Goal: Task Accomplishment & Management: Manage account settings

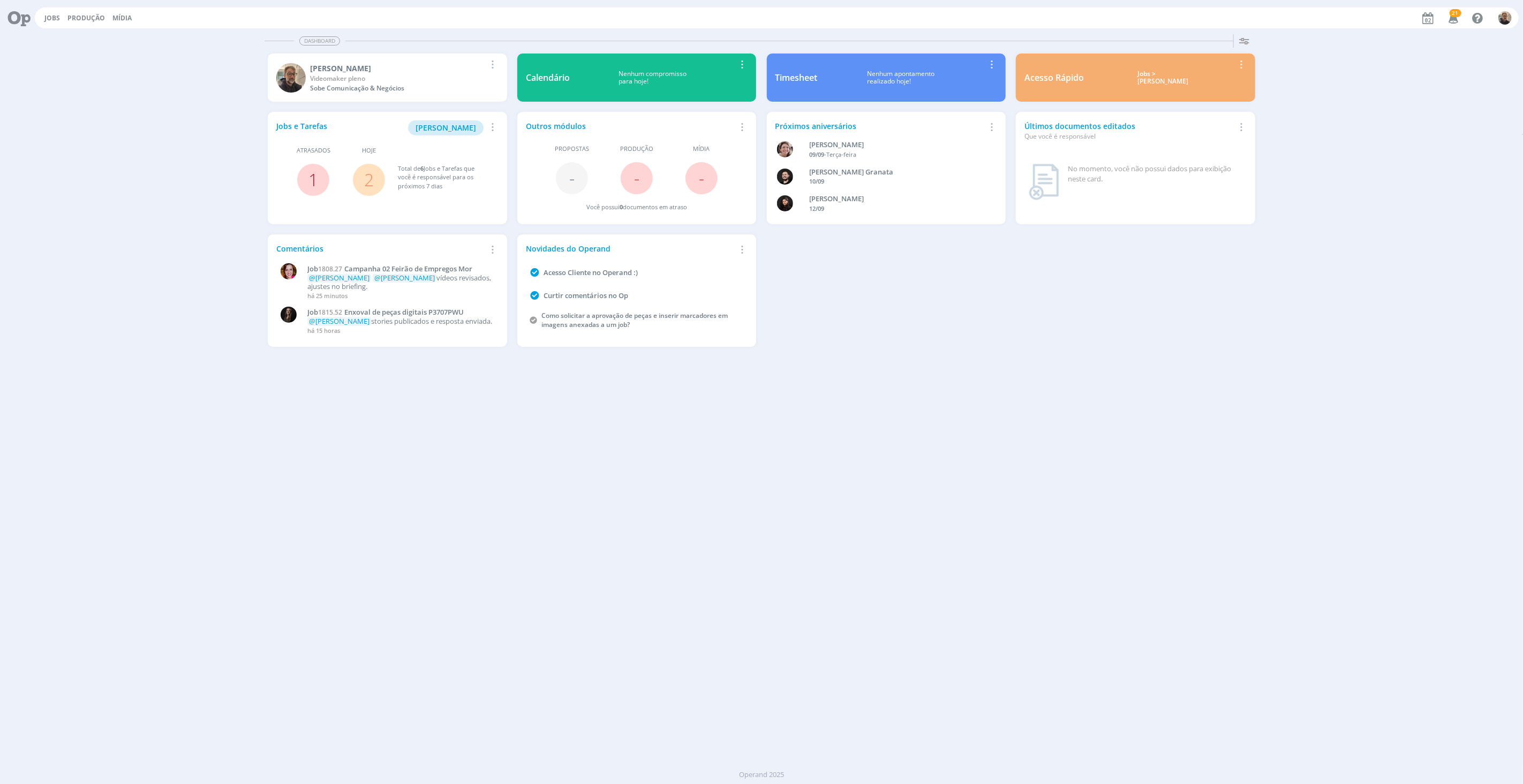
click at [310, 179] on link "1" at bounding box center [313, 179] width 10 height 23
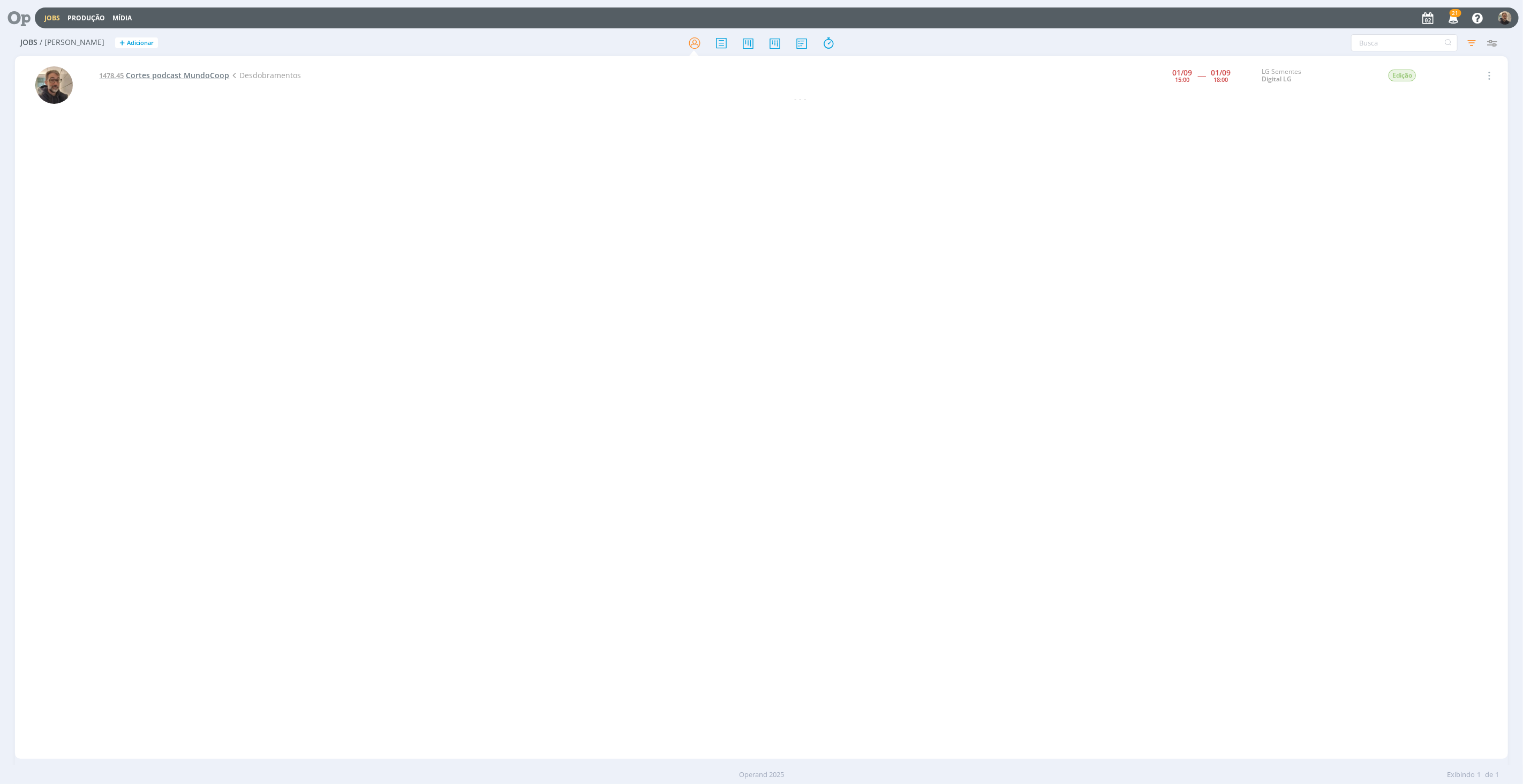
click at [168, 75] on span "Cortes podcast MundoCoop" at bounding box center [177, 75] width 103 height 10
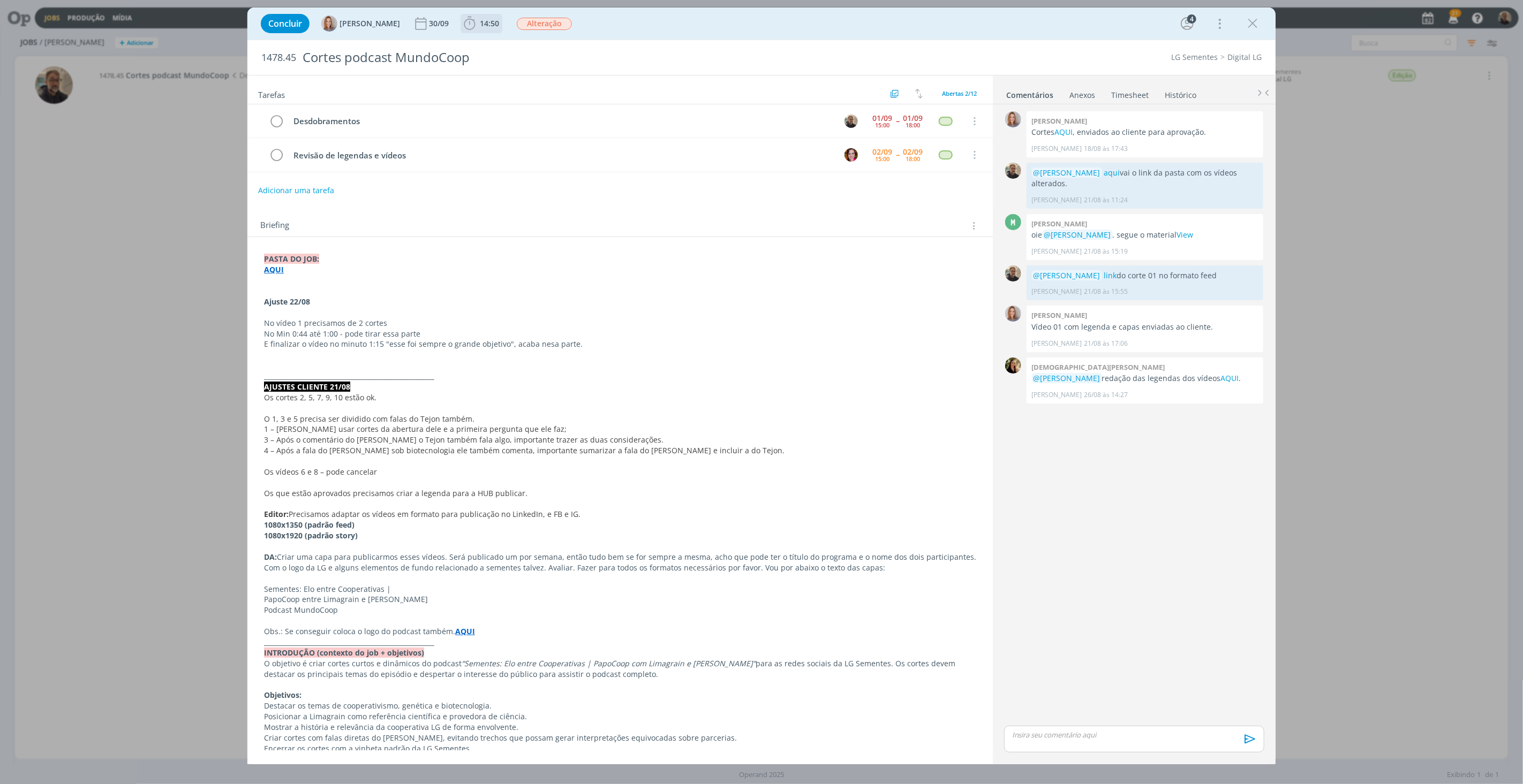
click at [488, 22] on span "14:50" at bounding box center [489, 23] width 19 height 10
click at [566, 43] on button "Apontar" at bounding box center [566, 47] width 45 height 12
type input "00:30"
click at [584, 118] on div "dialog" at bounding box center [582, 114] width 16 height 16
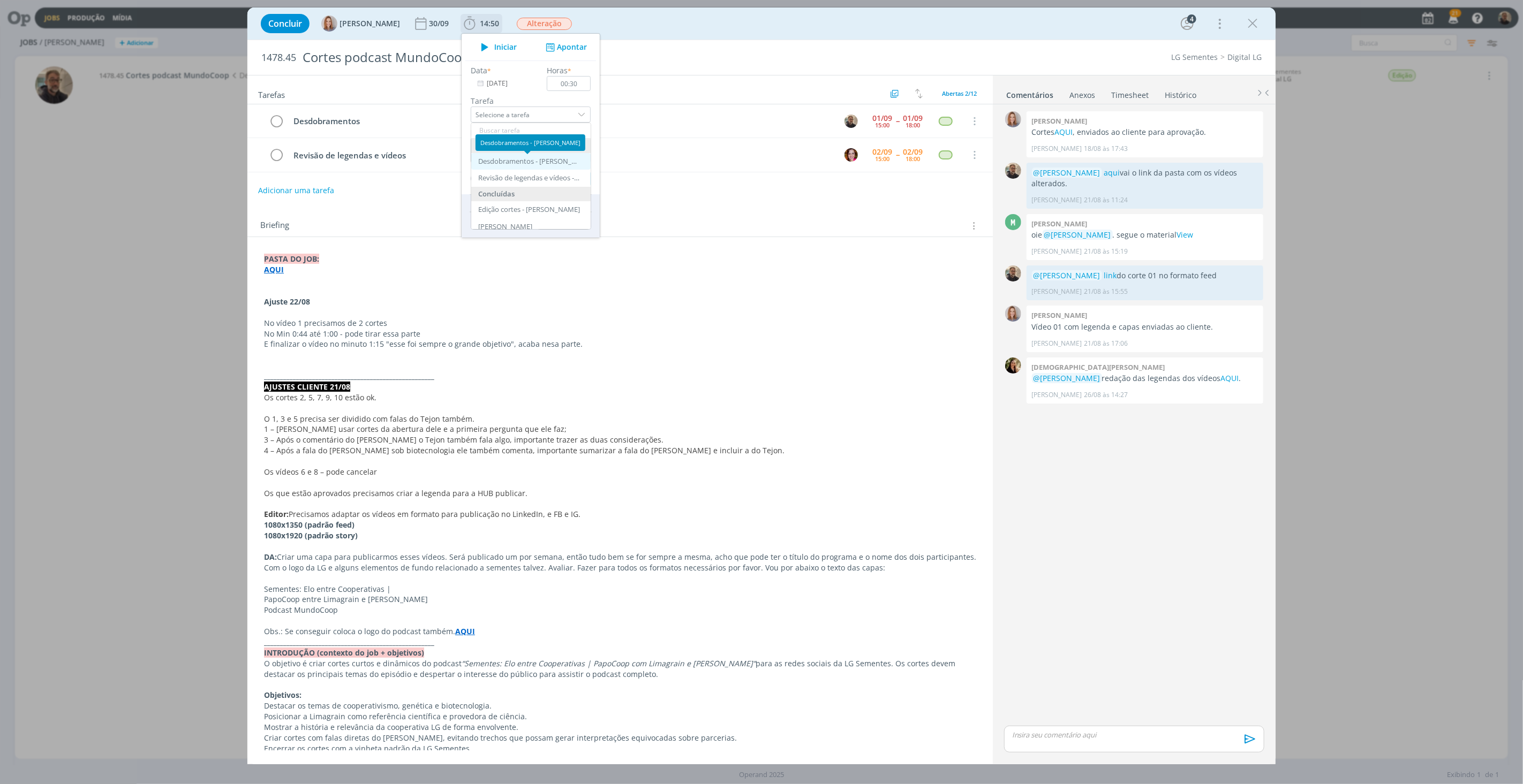
click at [551, 161] on div "Desdobramentos - [PERSON_NAME]" at bounding box center [529, 162] width 101 height 8
type input "Desdobramentos"
click at [568, 179] on button "Apontar" at bounding box center [568, 179] width 44 height 15
click at [510, 149] on textarea "dialog" at bounding box center [531, 150] width 120 height 25
type textarea "Edição vídeo02"
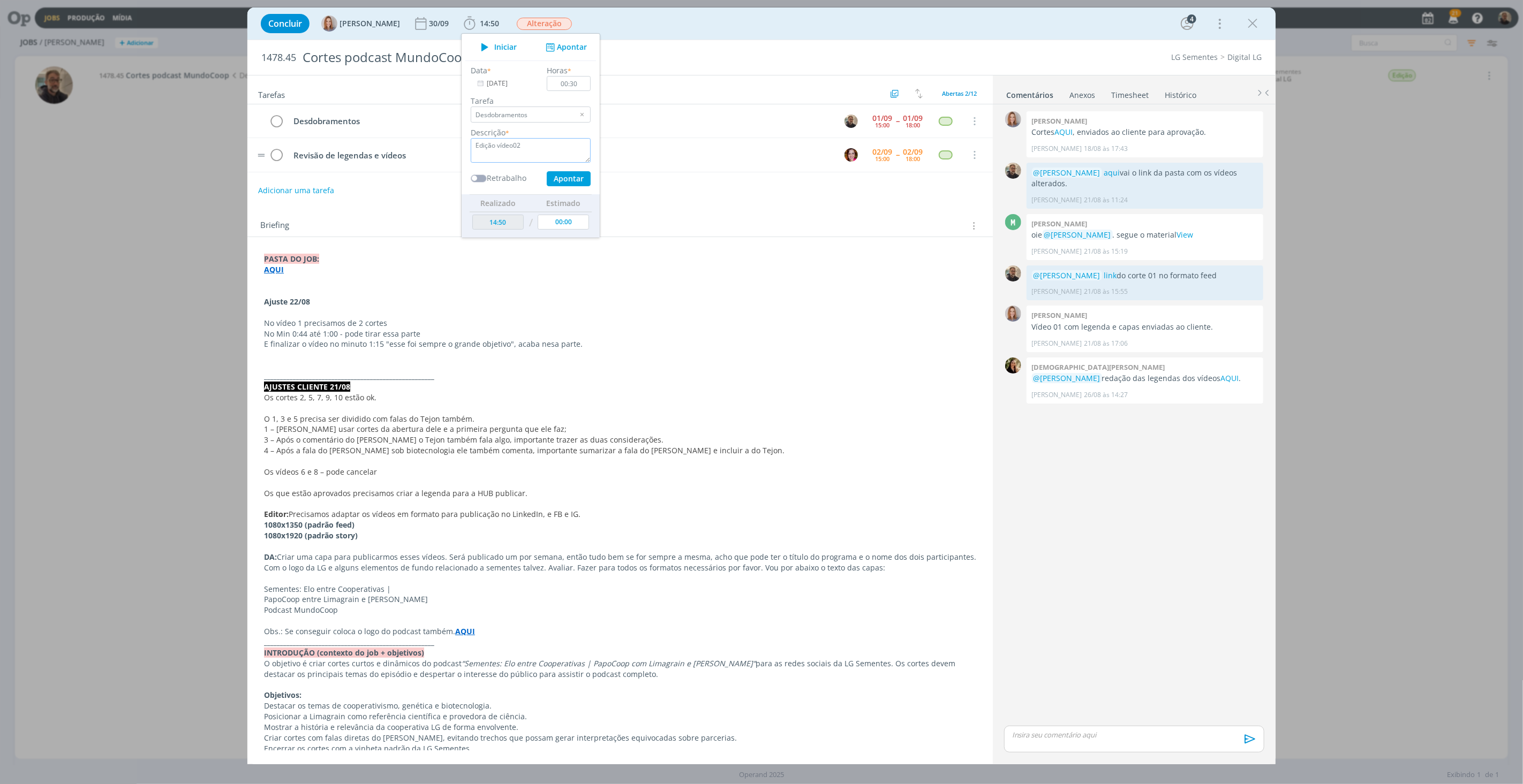
drag, startPoint x: 499, startPoint y: 145, endPoint x: 623, endPoint y: 143, distance: 124.0
click at [623, 143] on div "Concluir [PERSON_NAME] [DATE] 14:50 Iniciar Apontar Data * [DATE] Horas * 00:30…" at bounding box center [762, 386] width 1029 height 757
click at [1134, 95] on link "Timesheet" at bounding box center [1130, 93] width 38 height 16
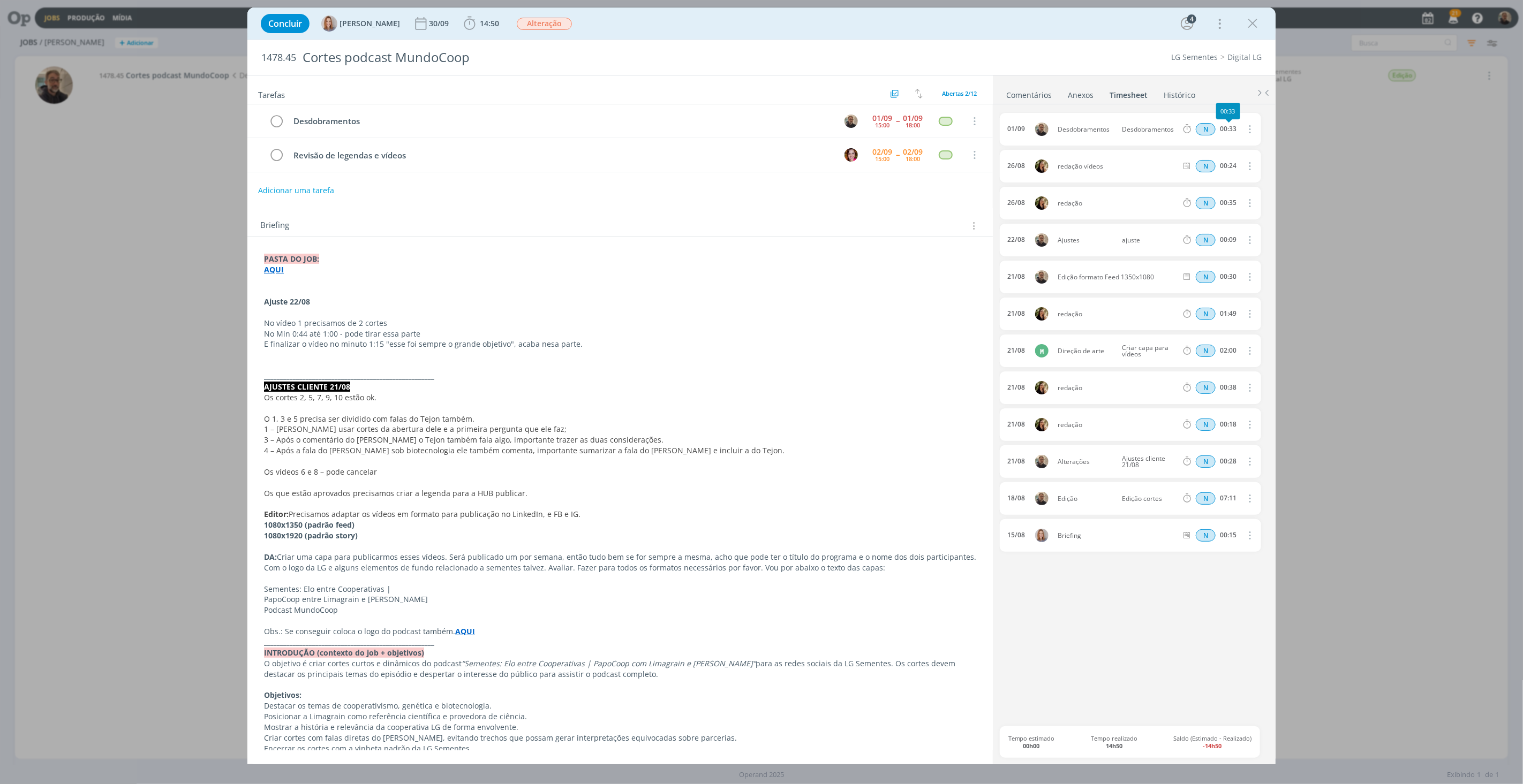
click at [1246, 130] on icon "dialog" at bounding box center [1249, 129] width 12 height 12
click at [921, 66] on div "1478.45 Cortes podcast MundoCoop LG Sementes Digital LG" at bounding box center [762, 57] width 1029 height 35
click at [276, 122] on icon "dialog" at bounding box center [277, 121] width 15 height 16
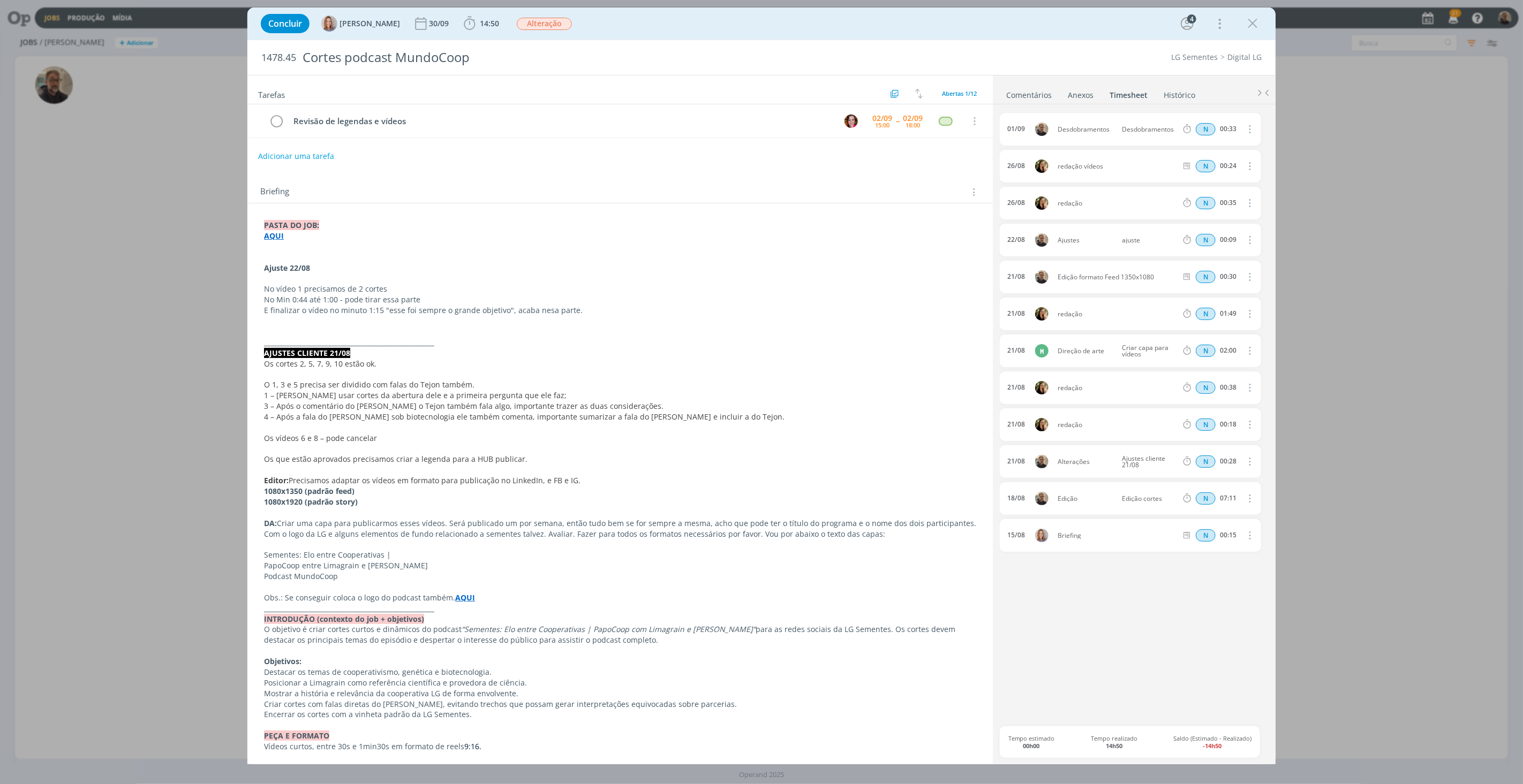
click at [275, 233] on strong "AQUI" at bounding box center [274, 236] width 20 height 10
click at [337, 255] on link "[URL][DOMAIN_NAME]" at bounding box center [333, 256] width 81 height 14
click at [1252, 23] on icon "dialog" at bounding box center [1252, 23] width 16 height 16
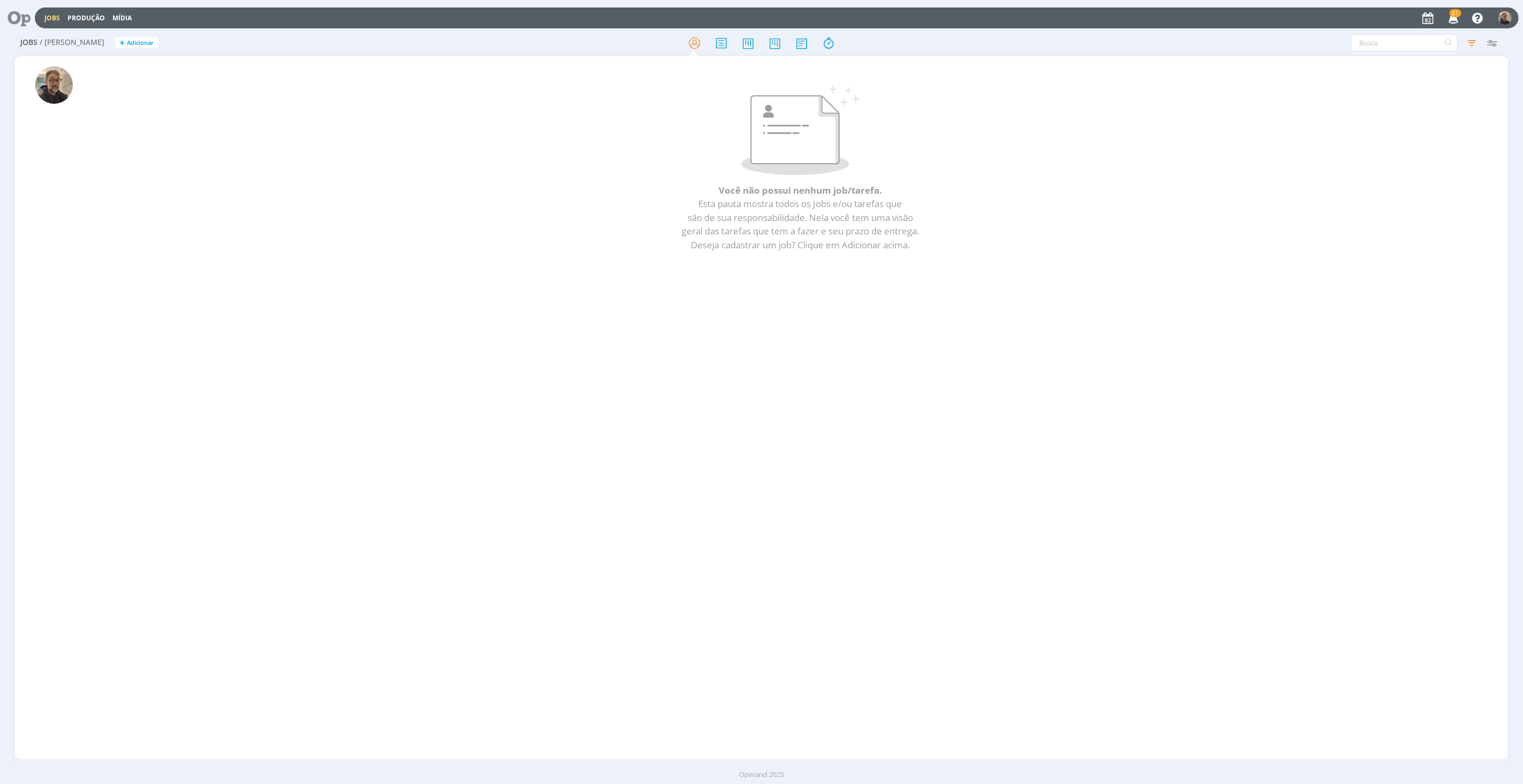
click at [22, 13] on icon at bounding box center [15, 17] width 22 height 21
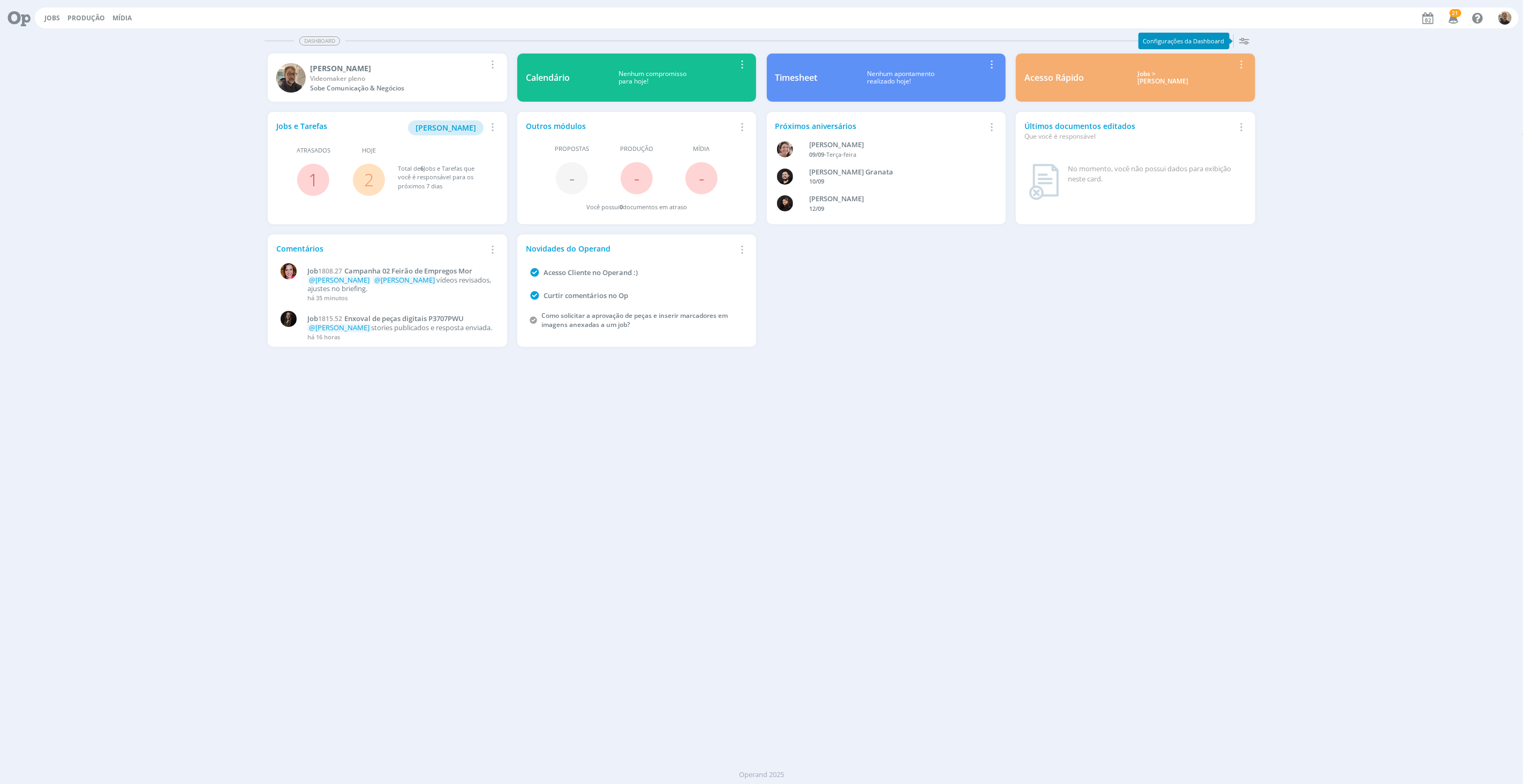
click at [369, 181] on link "2" at bounding box center [369, 179] width 10 height 23
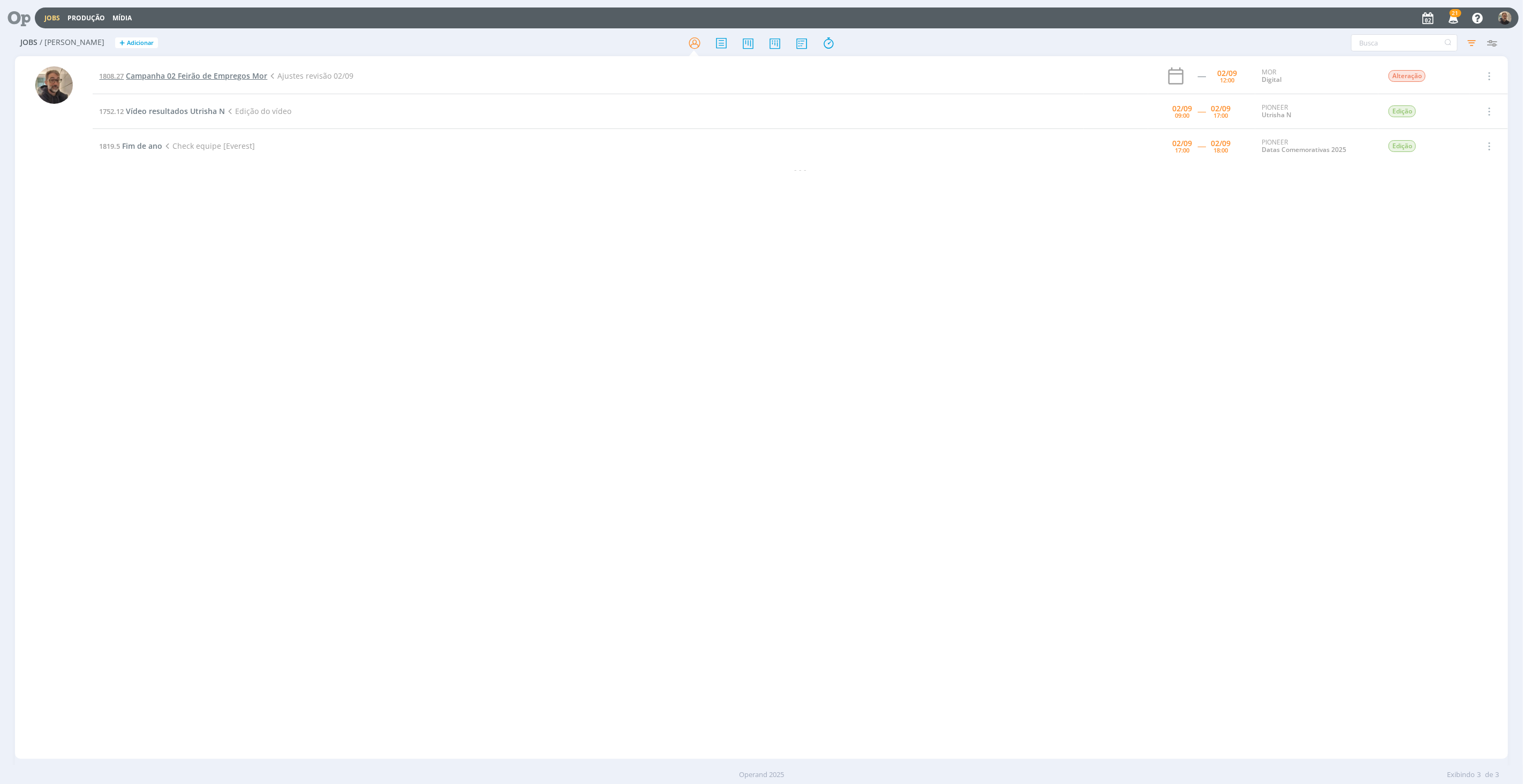
click at [161, 73] on span "Campanha 02 Feirão de Empregos Mor" at bounding box center [196, 76] width 141 height 10
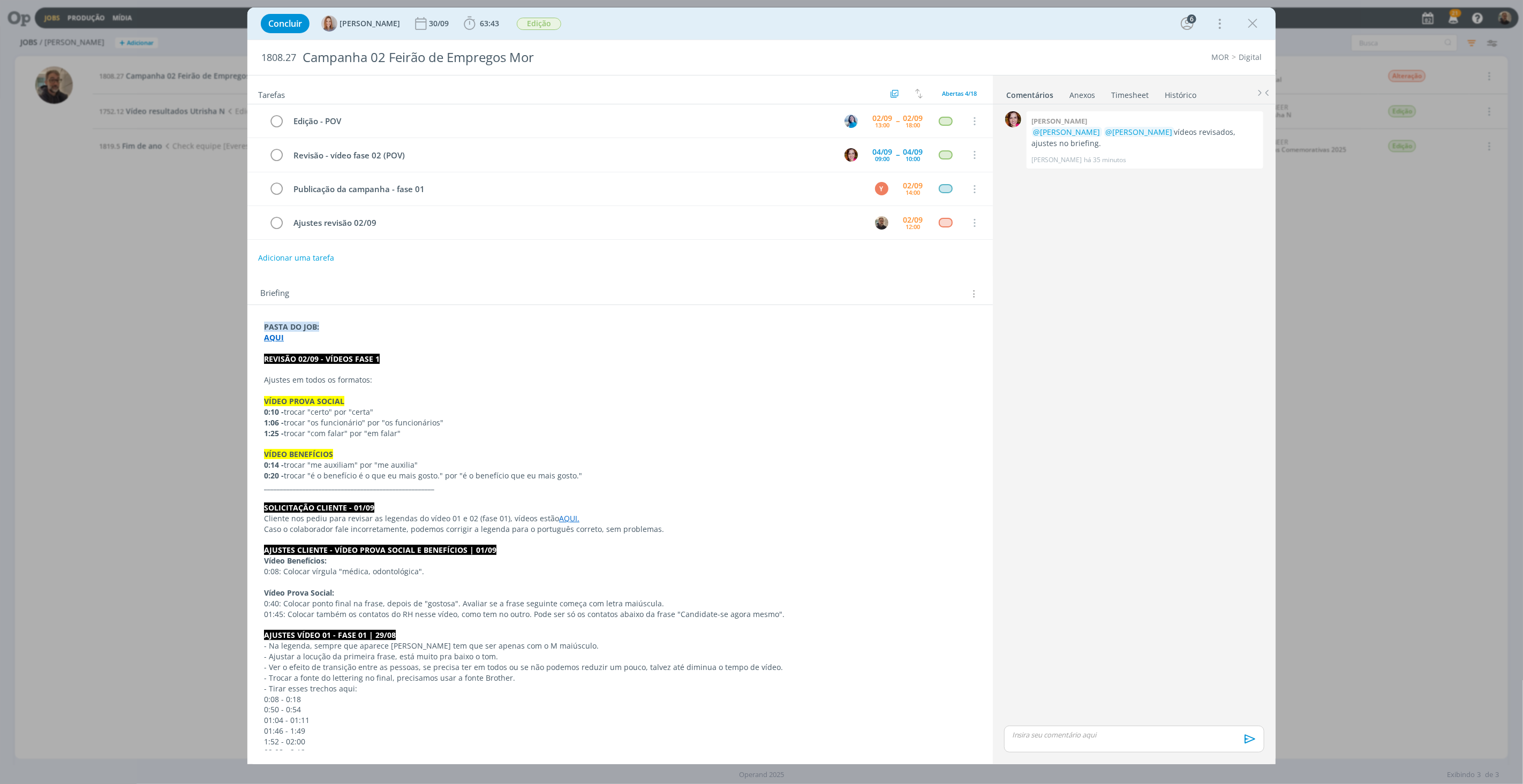
scroll to position [350, 0]
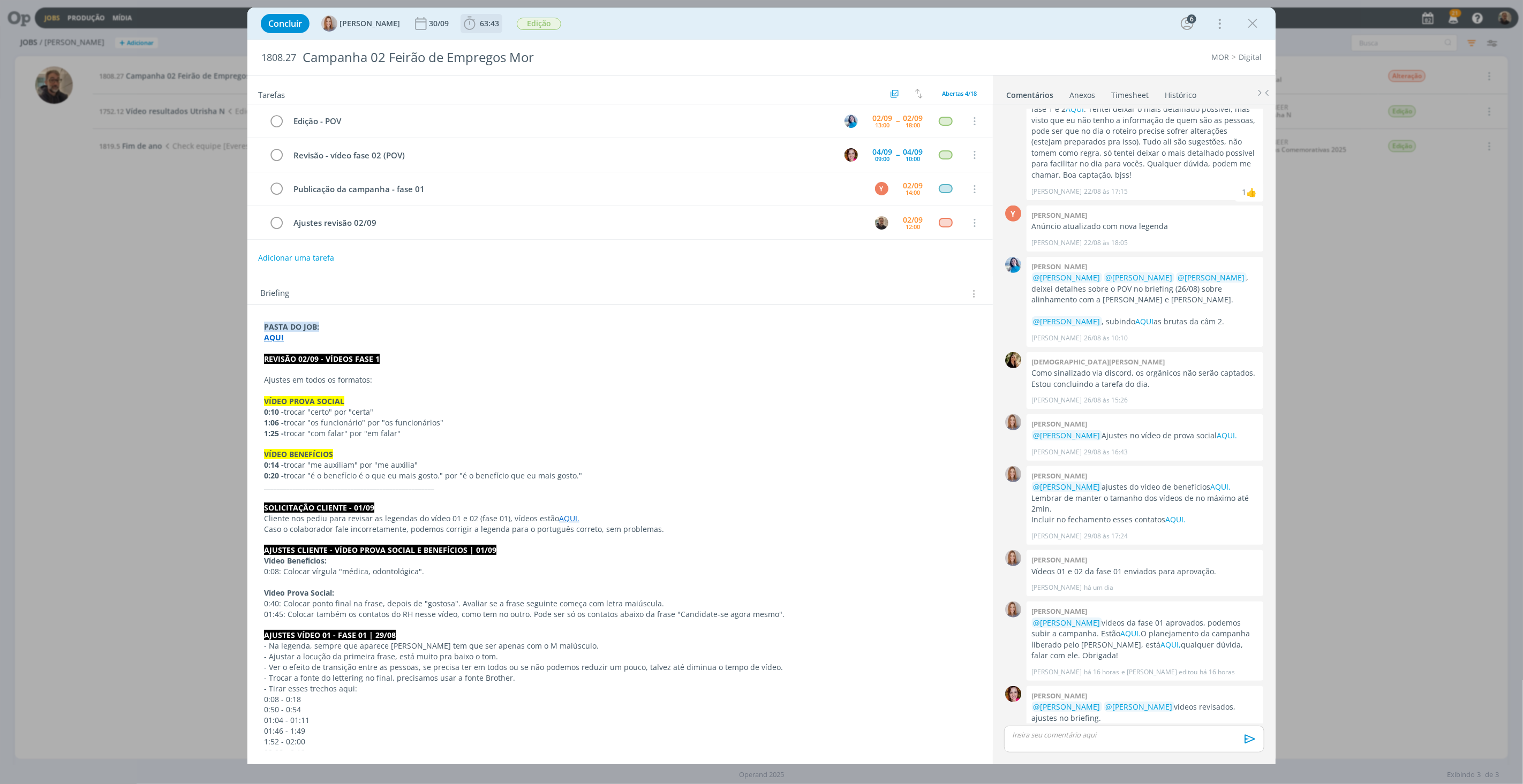
click at [490, 23] on span "63:43" at bounding box center [489, 23] width 19 height 10
click at [571, 45] on button "Apontar" at bounding box center [566, 47] width 45 height 12
click at [580, 86] on input "00:00" at bounding box center [568, 84] width 44 height 15
type input "00:30"
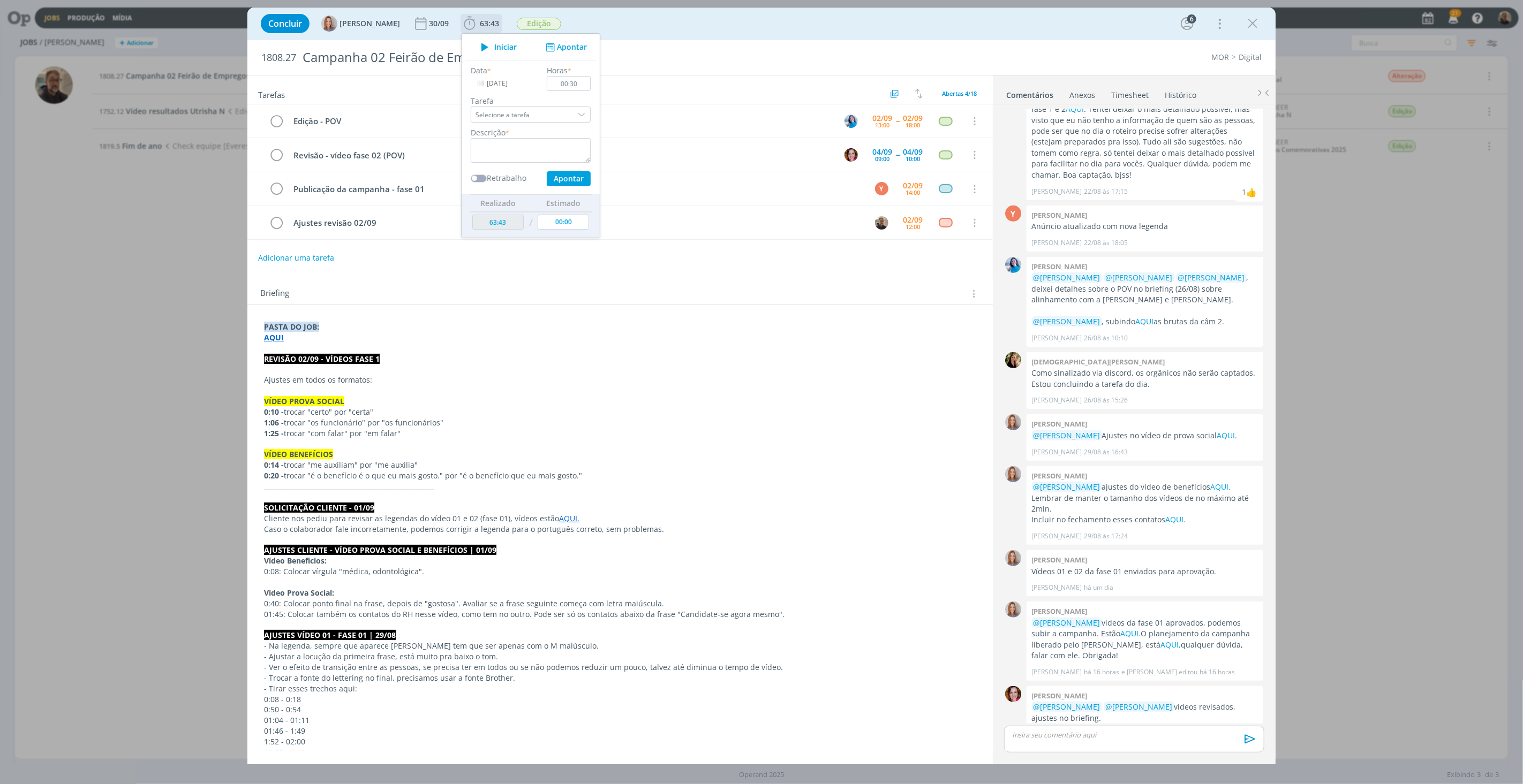
click at [581, 114] on div "dialog" at bounding box center [582, 114] width 16 height 16
click at [536, 209] on div "Ajustes revisão 02/09 - [PERSON_NAME]" at bounding box center [529, 212] width 101 height 8
type input "Ajustes revisão 02/09"
click at [571, 44] on button "Apontar" at bounding box center [566, 47] width 45 height 12
click at [1129, 95] on link "Timesheet" at bounding box center [1130, 93] width 38 height 16
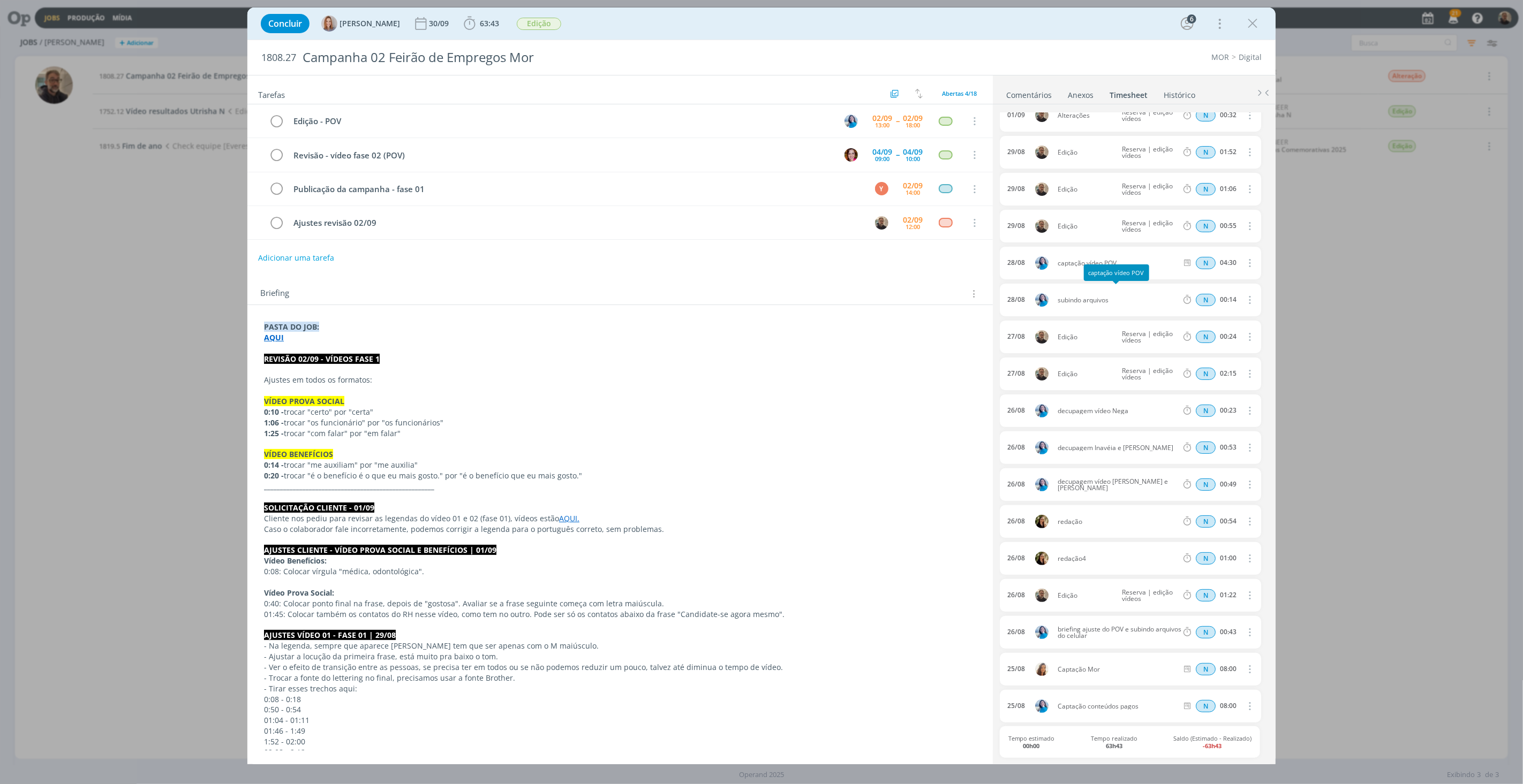
scroll to position [0, 0]
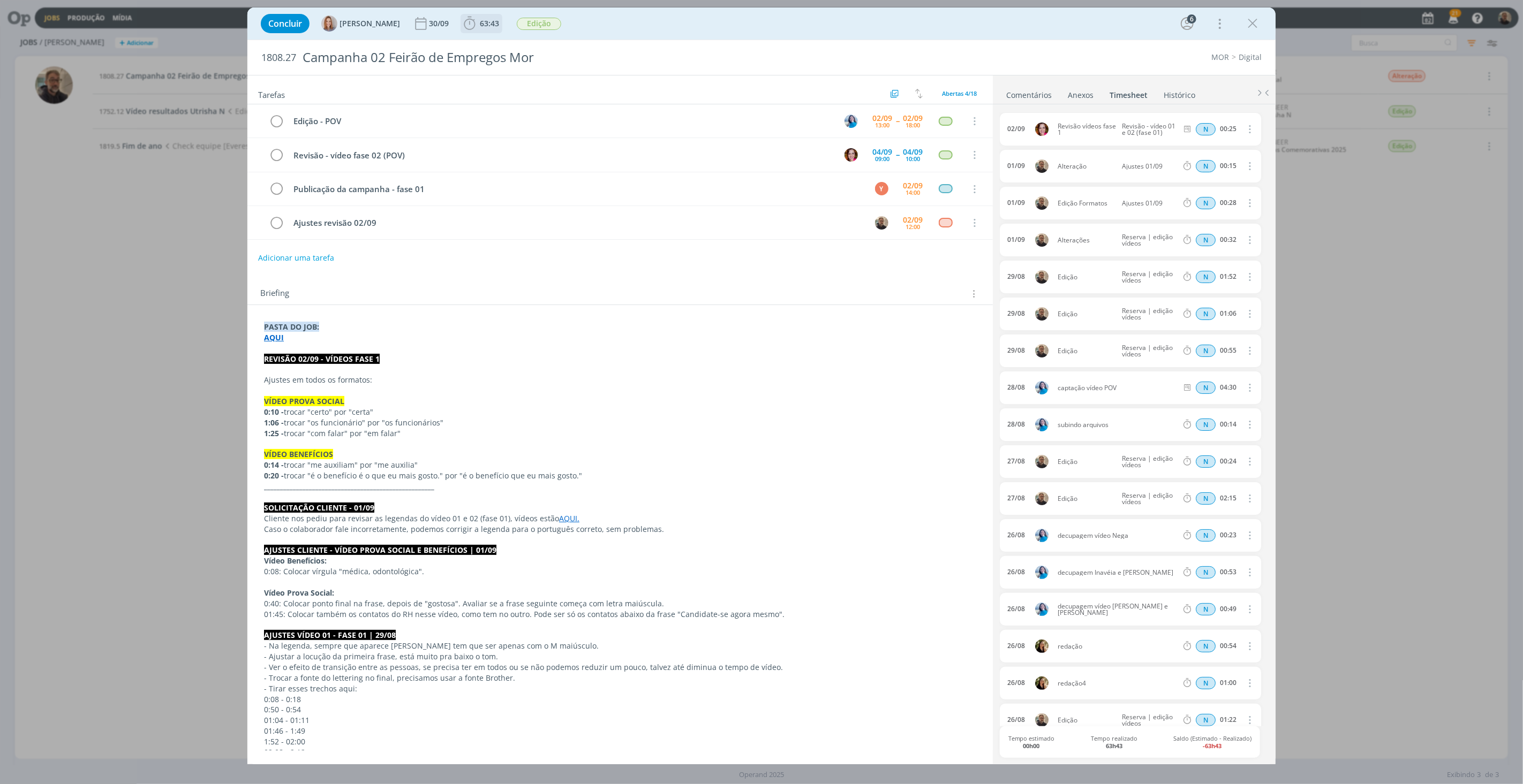
click at [494, 22] on span "63:43" at bounding box center [489, 23] width 19 height 10
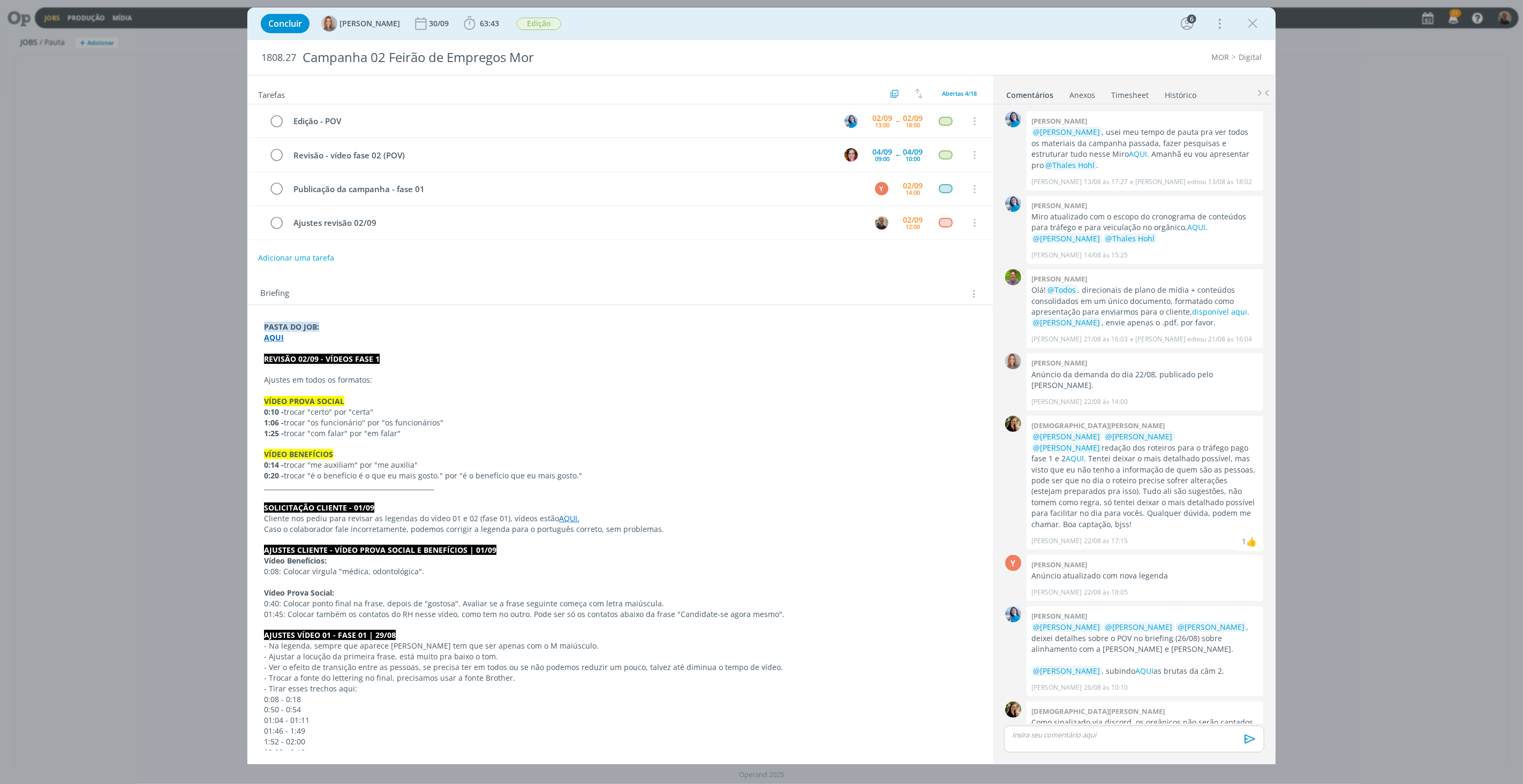
scroll to position [350, 0]
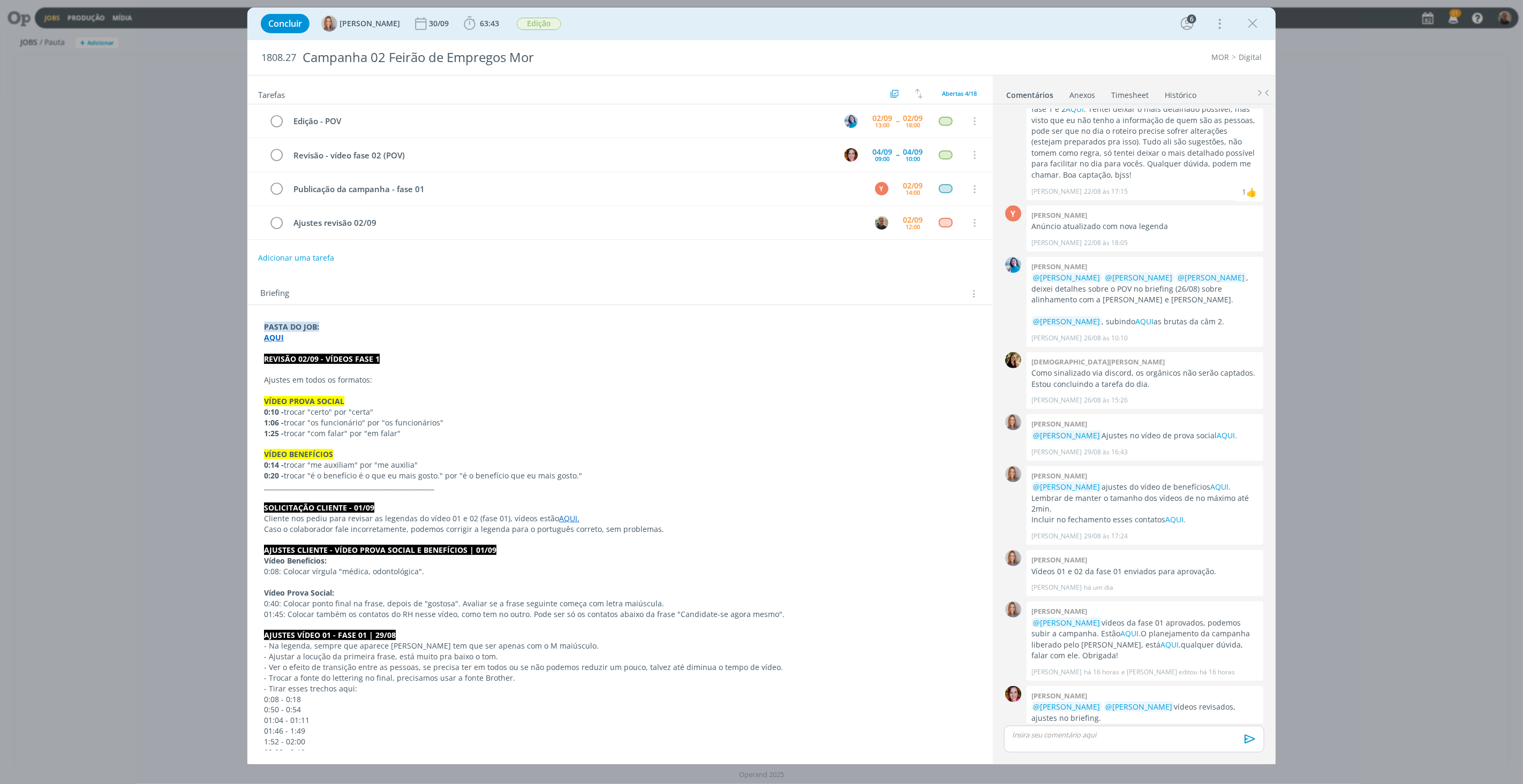
click at [1127, 92] on link "Timesheet" at bounding box center [1130, 93] width 38 height 16
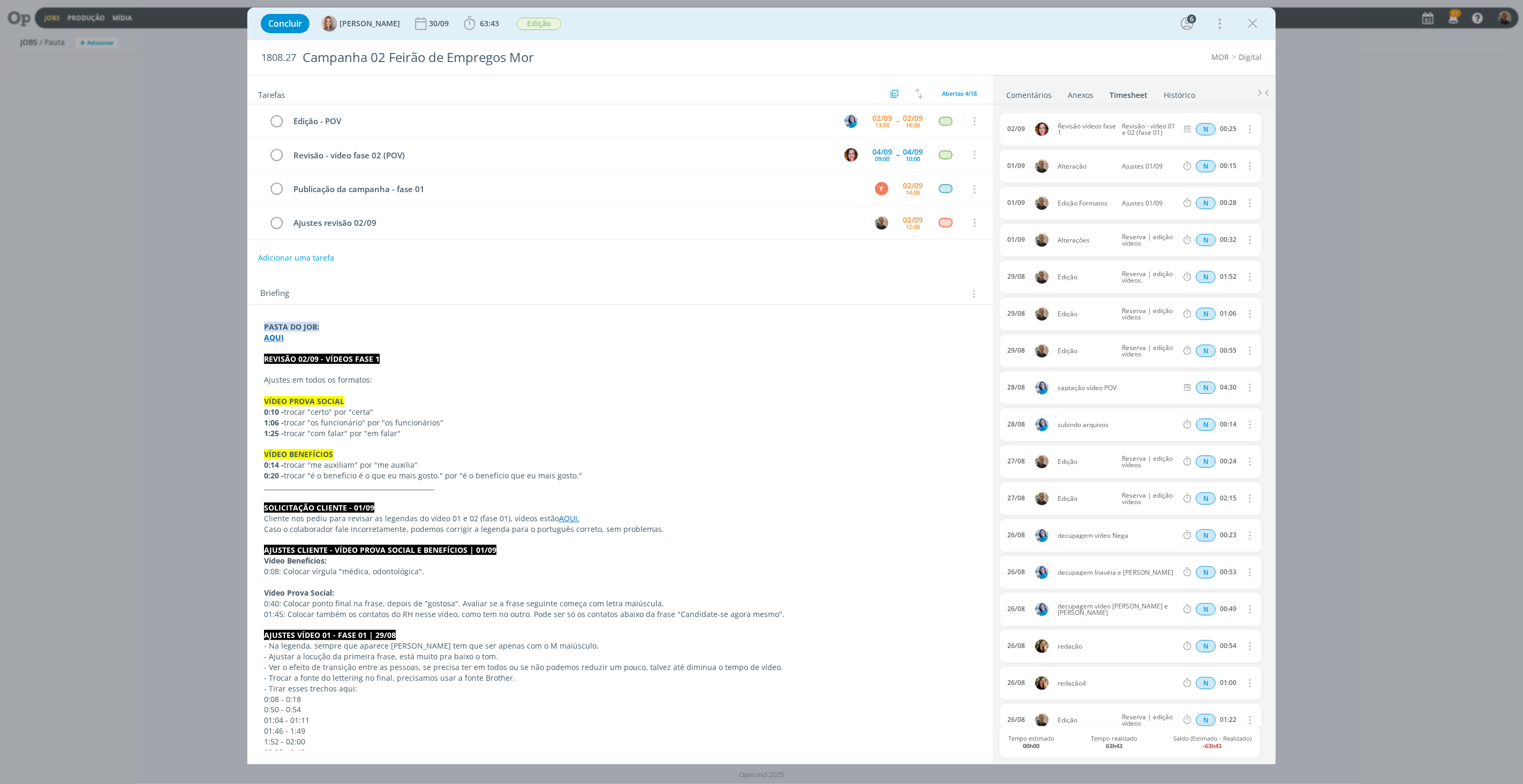
click at [273, 343] on strong "AQUI" at bounding box center [274, 337] width 20 height 10
click at [312, 359] on link "https://sobeae.sharepoint.com/:f:/s/SOBEAE/EtDFSz3aiaNBsLnR1KZCebEBe5pqRIMT4TAA…" at bounding box center [333, 358] width 81 height 14
click at [483, 22] on span "63:43" at bounding box center [489, 23] width 19 height 10
click at [579, 47] on button "Apontar" at bounding box center [566, 47] width 45 height 12
type input "01:00"
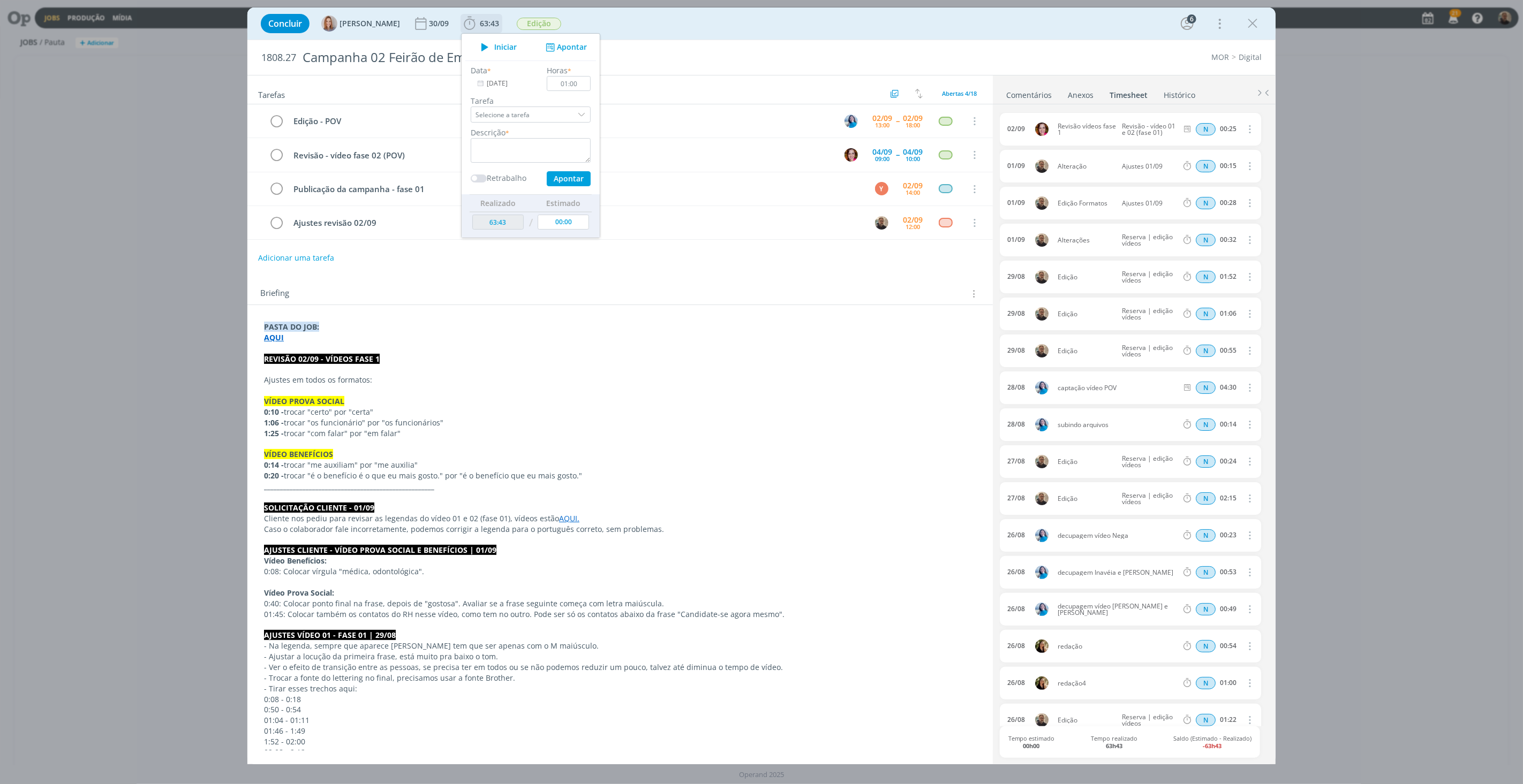
click at [582, 115] on div "dialog" at bounding box center [582, 114] width 16 height 16
click at [539, 210] on div "Ajustes revisão 02/09 - [PERSON_NAME]" at bounding box center [529, 212] width 101 height 8
type input "Ajustes revisão 02/09"
click at [558, 179] on button "Apontar" at bounding box center [568, 179] width 44 height 15
click at [515, 142] on textarea "dialog" at bounding box center [531, 150] width 120 height 25
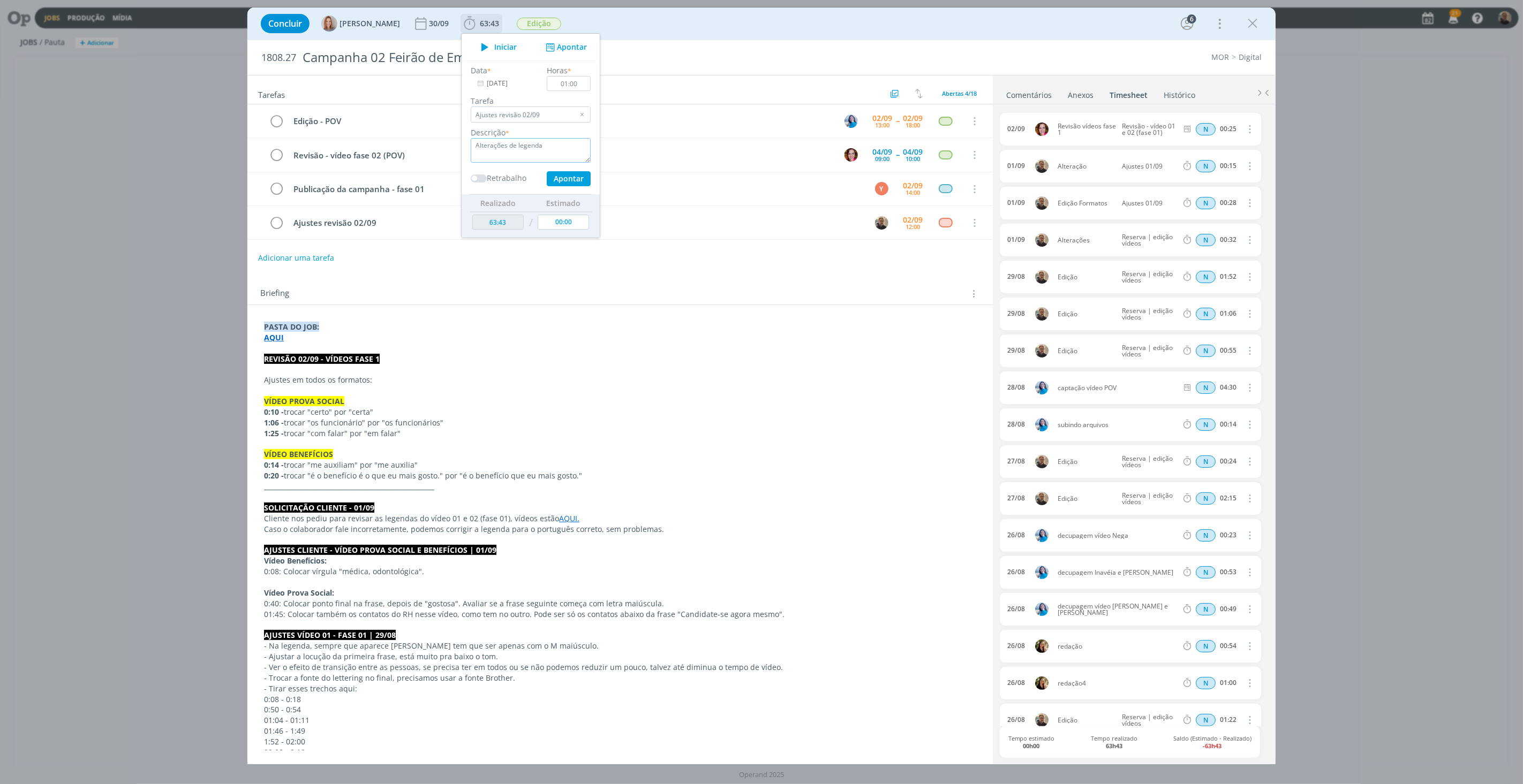
type textarea "Alterações de legenda"
click at [572, 175] on button "Apontar" at bounding box center [568, 179] width 44 height 15
type input "64:43"
type input "00:00"
click at [730, 37] on div "Concluir Amanda Oliveira 30/09 64:43 Iniciar Apontar Data * 02/09/2025 Horas * …" at bounding box center [762, 23] width 1029 height 32
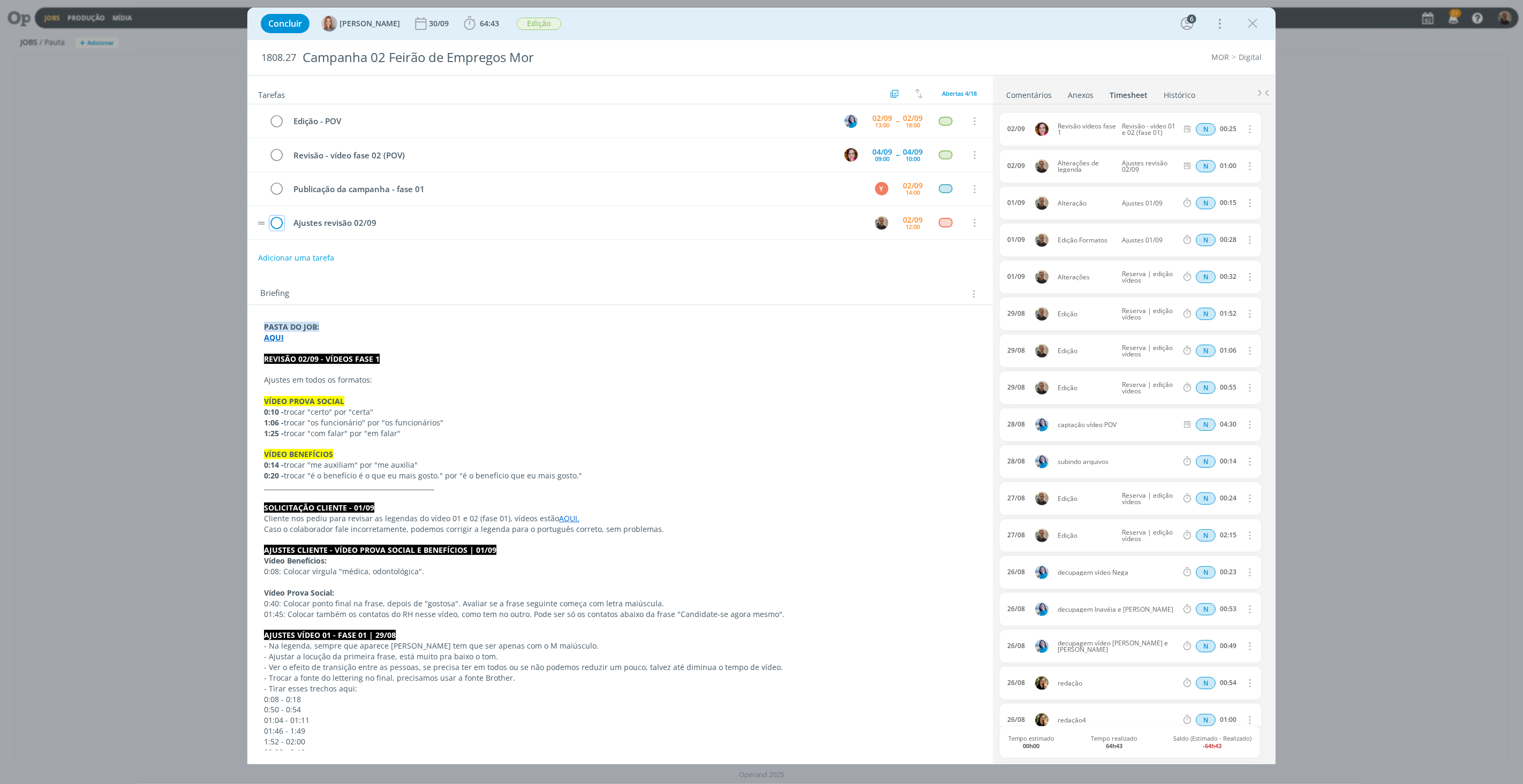
click at [278, 225] on icon "dialog" at bounding box center [277, 223] width 15 height 16
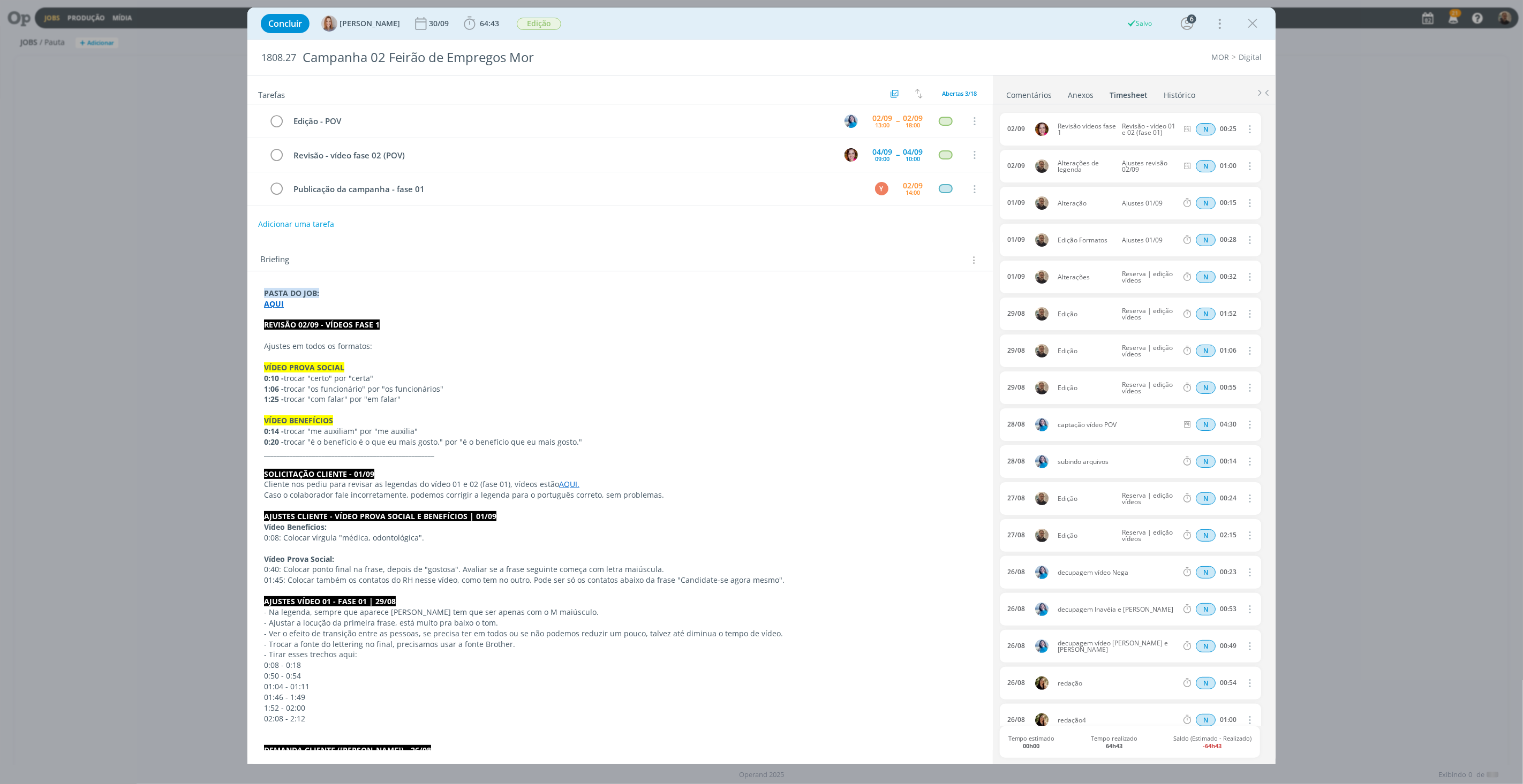
drag, startPoint x: 1250, startPoint y: 17, endPoint x: 367, endPoint y: 90, distance: 886.0
click at [1250, 17] on icon "dialog" at bounding box center [1252, 23] width 16 height 16
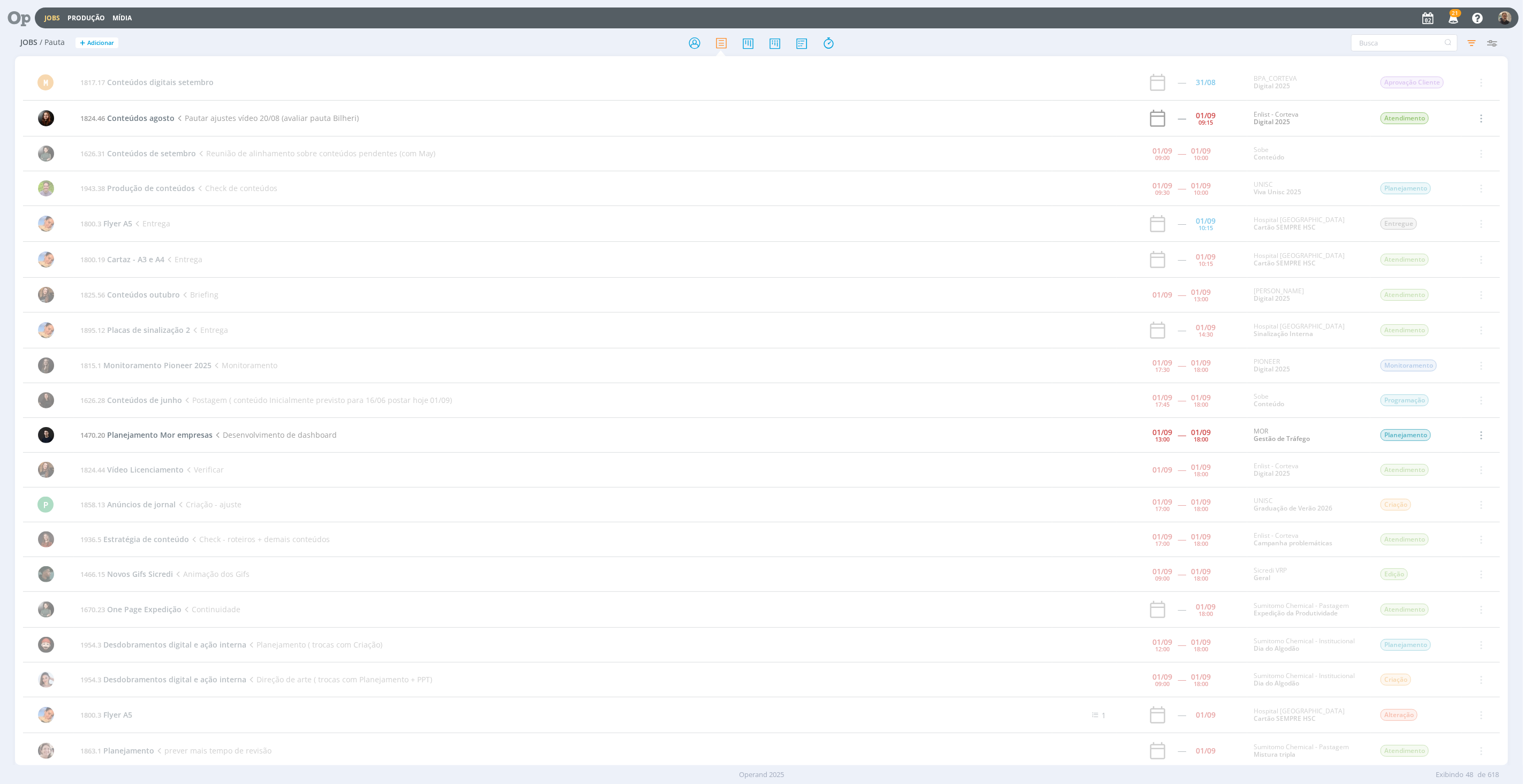
click at [17, 17] on icon at bounding box center [15, 17] width 22 height 21
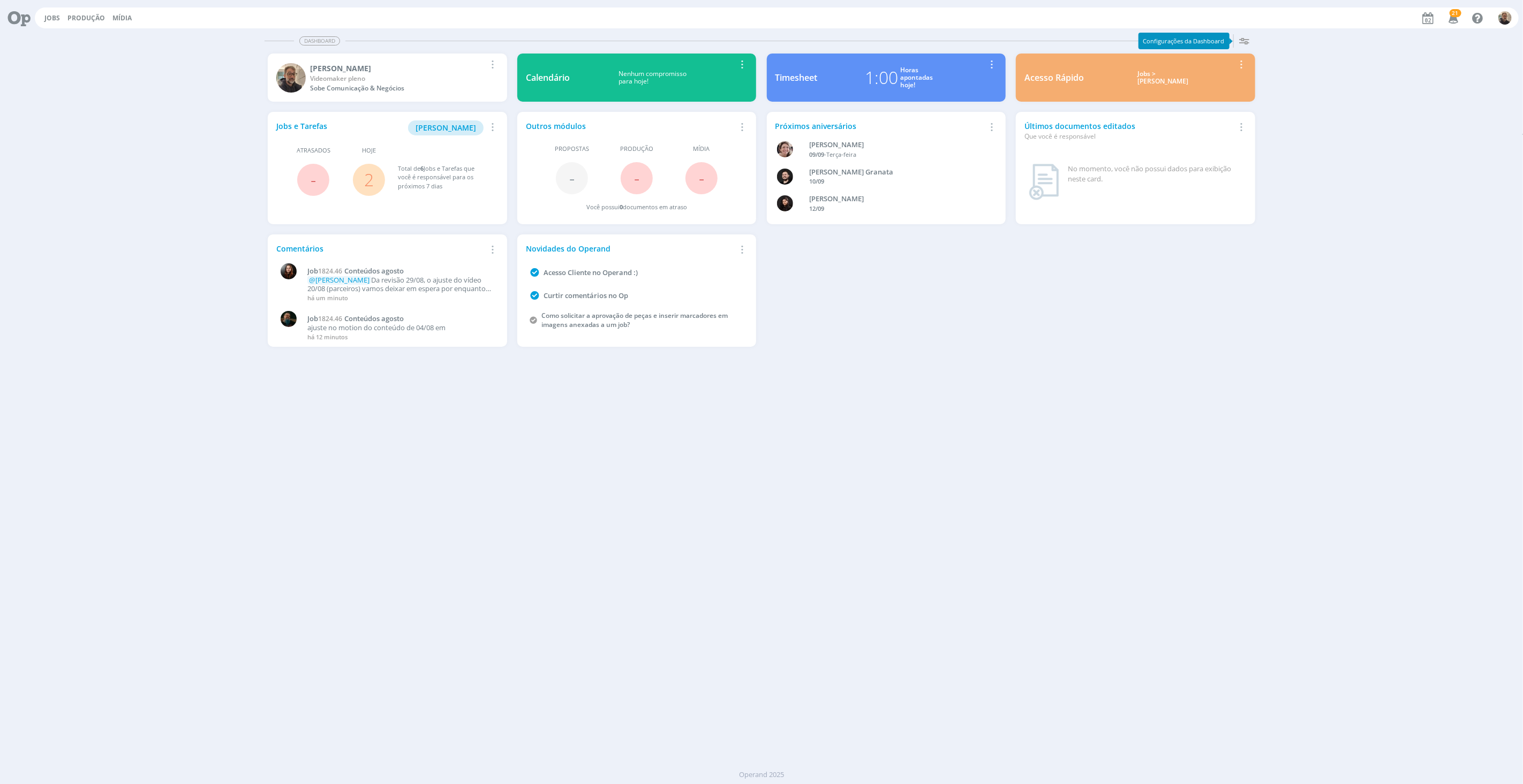
click at [371, 174] on link "2" at bounding box center [369, 179] width 10 height 23
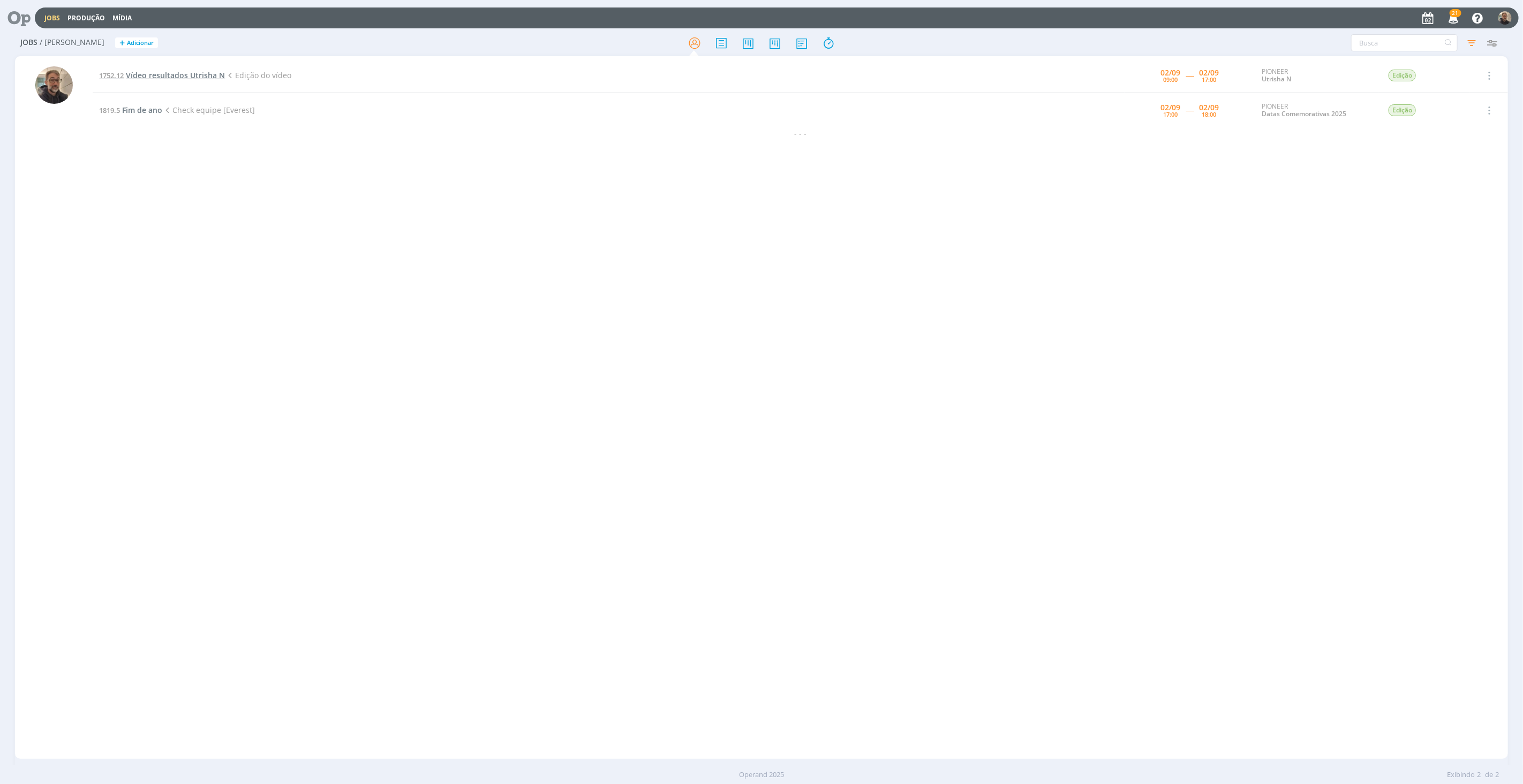
click at [144, 74] on span "Vídeo resultados Utrisha N" at bounding box center [174, 75] width 99 height 10
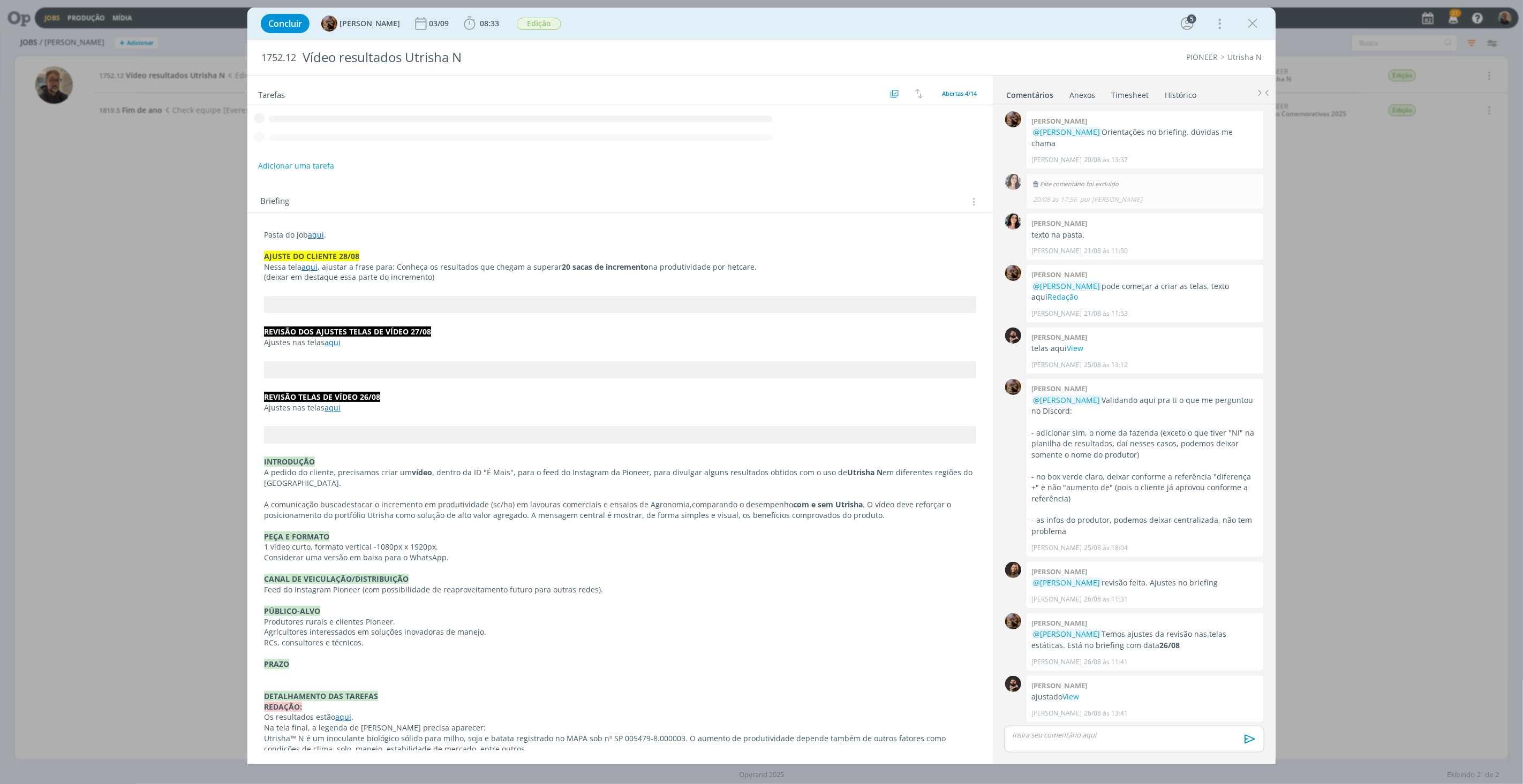
scroll to position [532, 0]
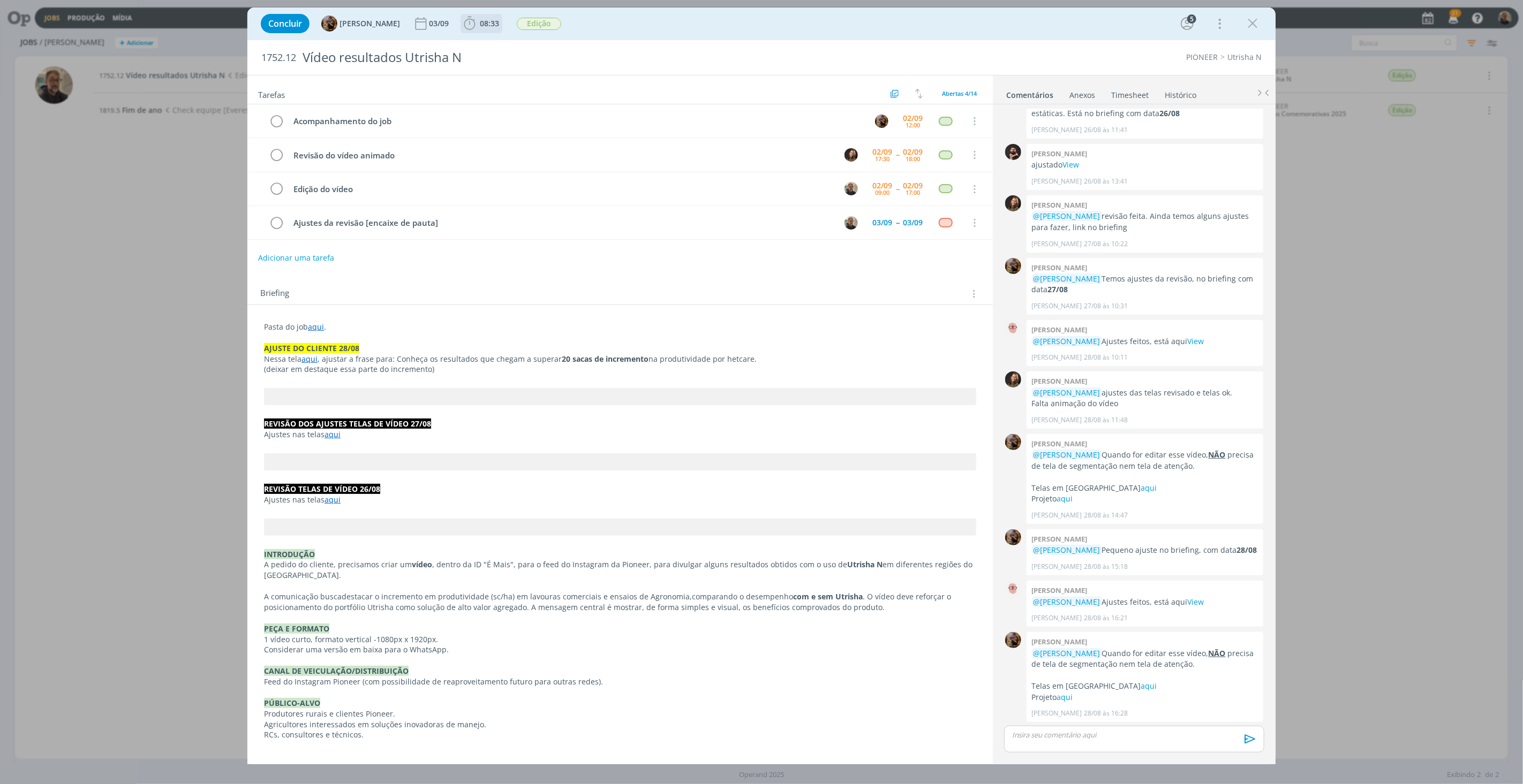
click at [486, 22] on b "08:33" at bounding box center [489, 23] width 23 height 7
click at [494, 47] on icon "dialog" at bounding box center [484, 47] width 19 height 14
click at [319, 328] on link "aqui" at bounding box center [316, 326] width 16 height 10
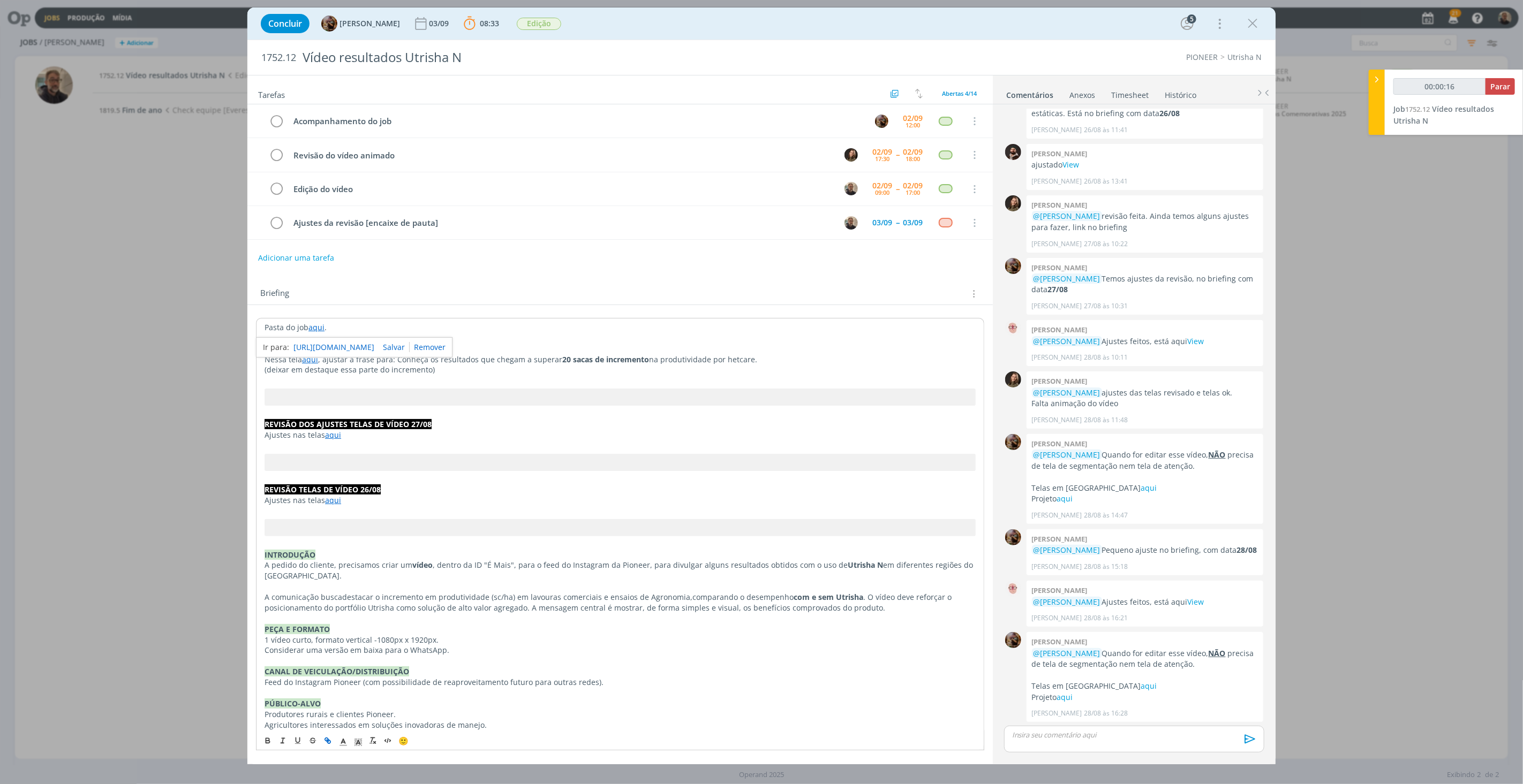
click at [337, 345] on link "https://sobeae.sharepoint.com/:f:/s/SOBEAE/EjfQxdjiDtZOujnpcPhe_cIBgsUGIgLtDEQi…" at bounding box center [333, 347] width 81 height 14
type input "00:29:33"
